Goal: Entertainment & Leisure: Consume media (video, audio)

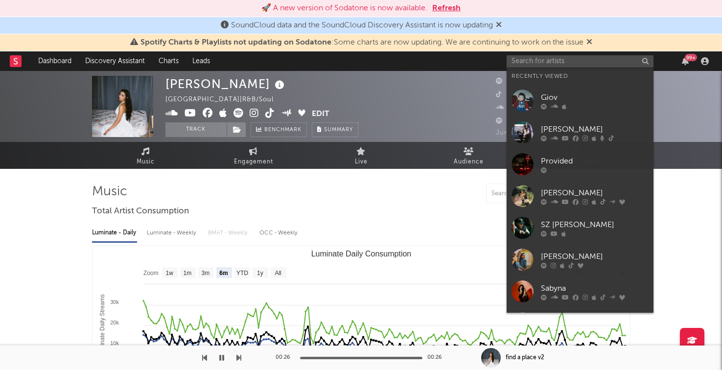
select select "6m"
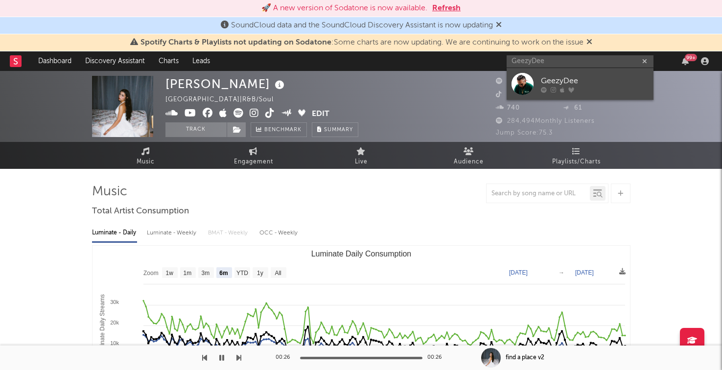
type input "GeezyDee"
click at [549, 84] on div "GeezyDee" at bounding box center [595, 81] width 108 height 12
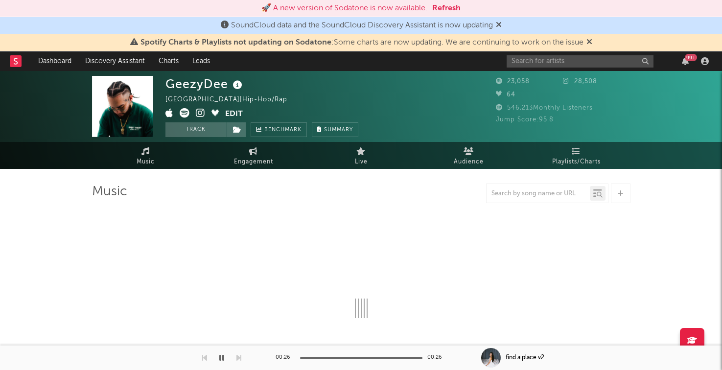
select select "1w"
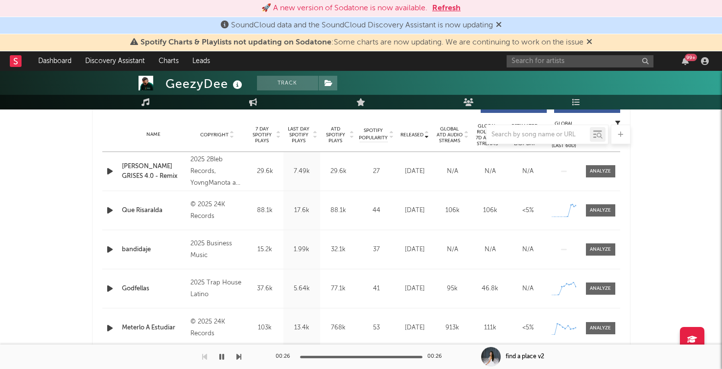
scroll to position [392, 0]
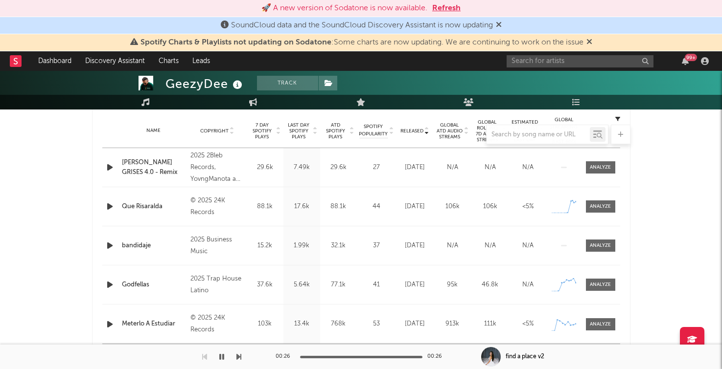
click at [108, 204] on icon "button" at bounding box center [110, 207] width 10 height 12
click at [107, 207] on icon "button" at bounding box center [109, 207] width 9 height 12
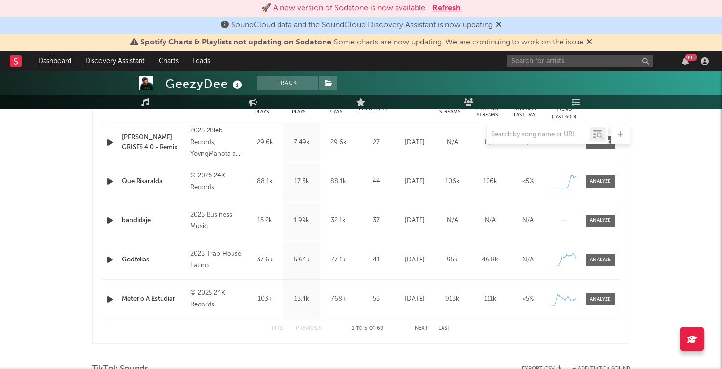
scroll to position [416, 0]
click at [416, 331] on button "Next" at bounding box center [422, 329] width 14 height 5
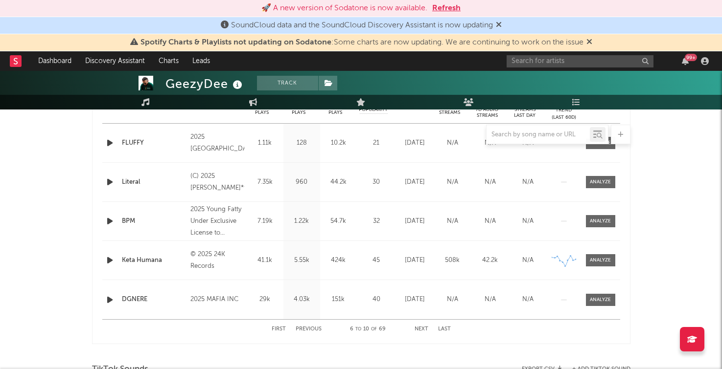
click at [305, 327] on button "Previous" at bounding box center [309, 329] width 26 height 5
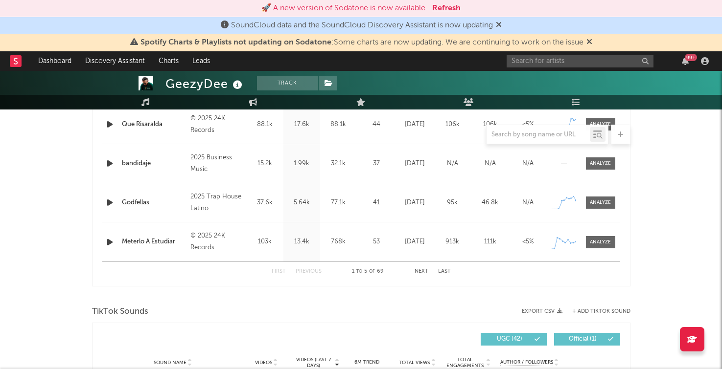
scroll to position [485, 0]
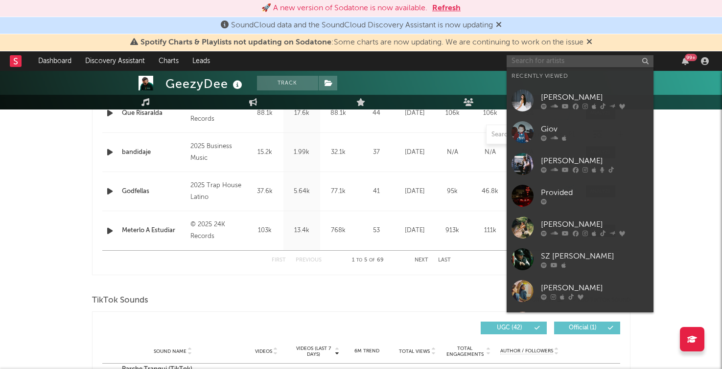
click at [561, 63] on input "text" at bounding box center [580, 61] width 147 height 12
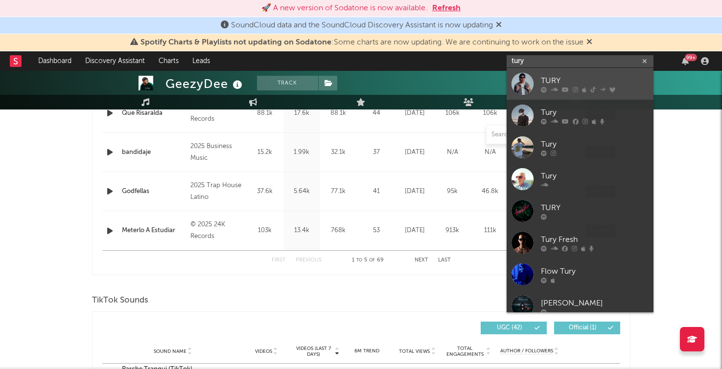
type input "tury"
click at [558, 84] on div "TURY" at bounding box center [595, 81] width 108 height 12
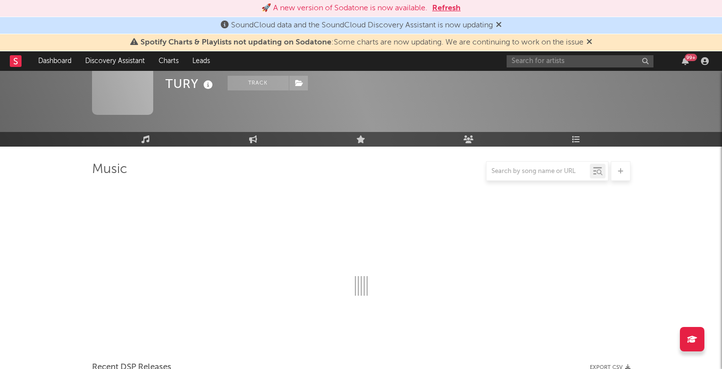
scroll to position [485, 0]
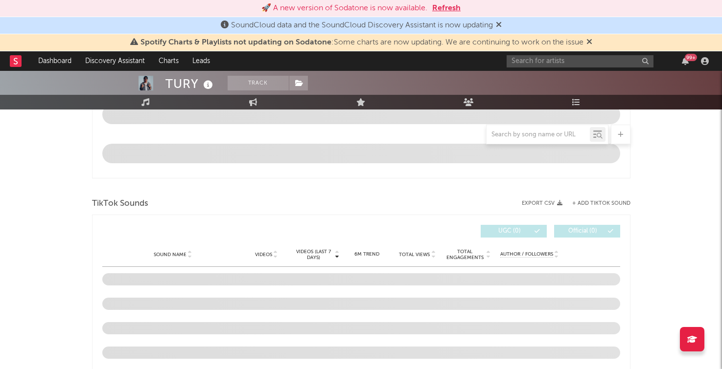
select select "6m"
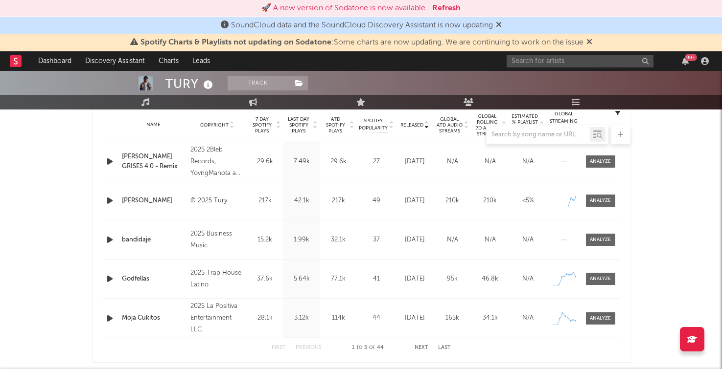
scroll to position [397, 0]
click at [109, 204] on icon "button" at bounding box center [110, 202] width 10 height 12
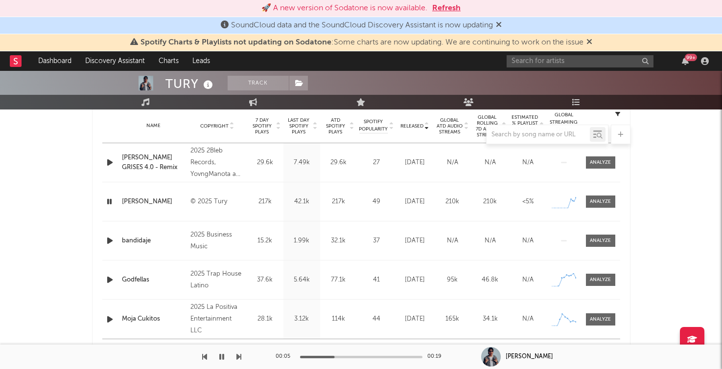
click at [139, 206] on div "[PERSON_NAME]" at bounding box center [154, 202] width 64 height 10
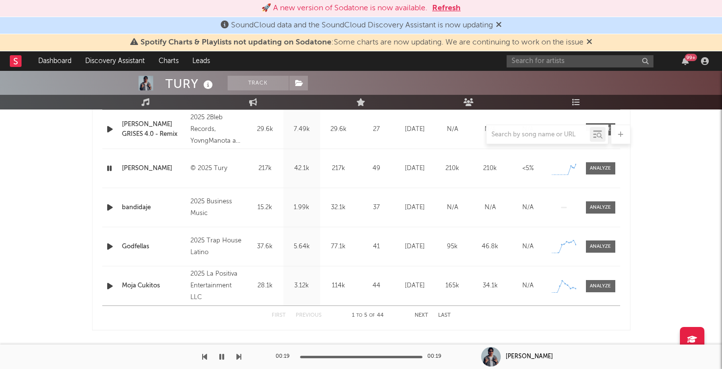
scroll to position [435, 0]
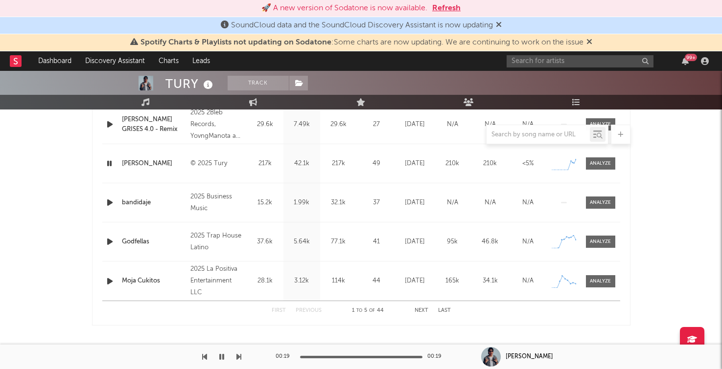
click at [421, 306] on div "First Previous 1 to 5 of 44 Next Last" at bounding box center [361, 310] width 179 height 19
click at [420, 313] on button "Next" at bounding box center [422, 310] width 14 height 5
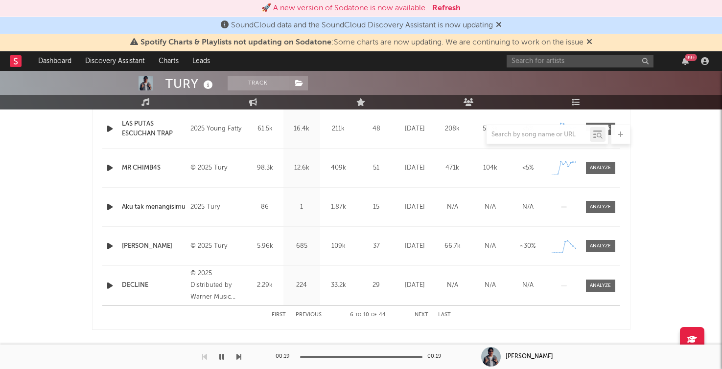
scroll to position [432, 0]
click at [302, 311] on div "First Previous 6 to 10 of 44 Next Last" at bounding box center [361, 314] width 179 height 19
click at [302, 314] on button "Previous" at bounding box center [309, 314] width 26 height 5
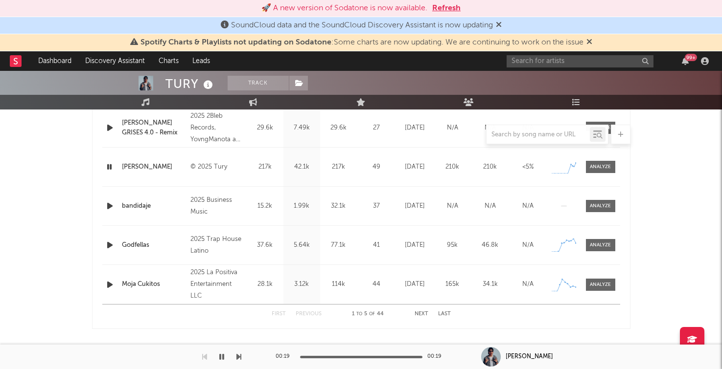
click at [422, 315] on button "Next" at bounding box center [422, 314] width 14 height 5
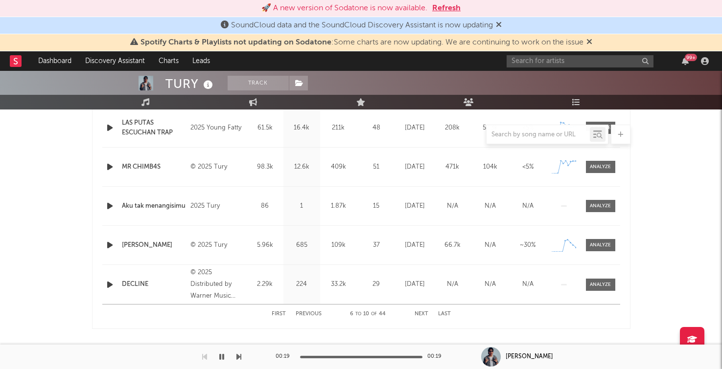
click at [422, 313] on button "Next" at bounding box center [422, 314] width 14 height 5
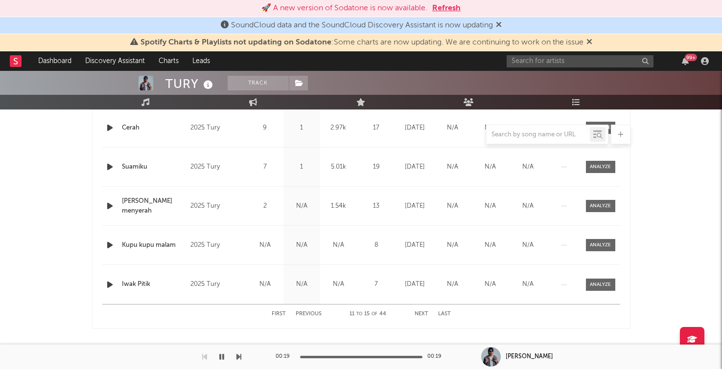
click at [315, 316] on button "Previous" at bounding box center [309, 314] width 26 height 5
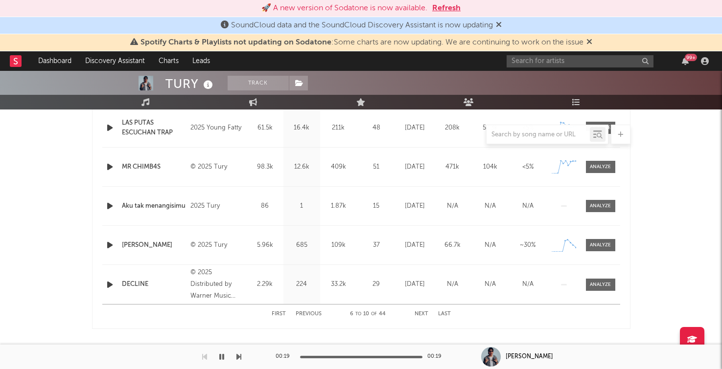
click at [303, 314] on button "Previous" at bounding box center [309, 314] width 26 height 5
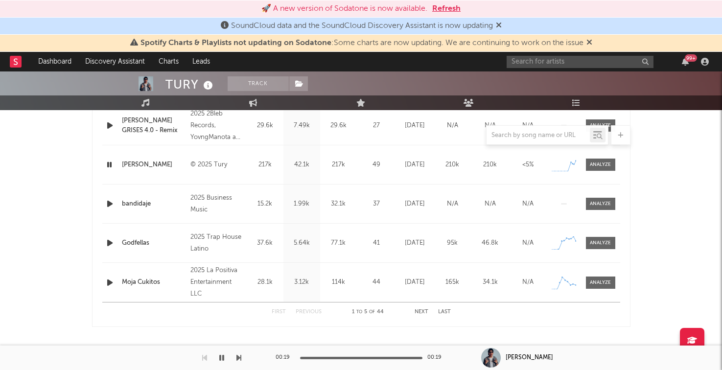
scroll to position [443, 0]
